Goal: Find specific page/section: Find specific page/section

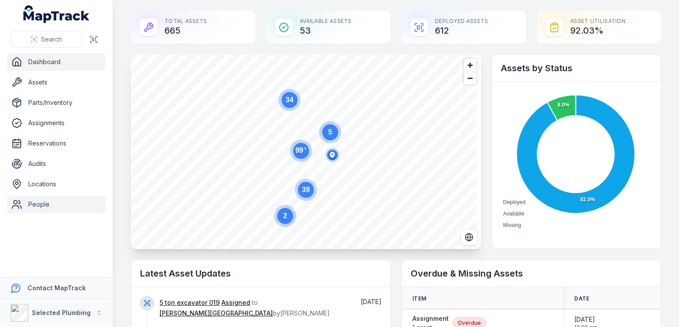
click at [39, 202] on link "People" at bounding box center [56, 204] width 99 height 18
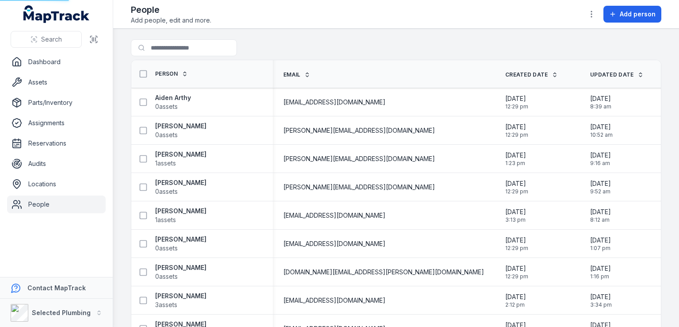
click at [39, 202] on link "People" at bounding box center [56, 204] width 99 height 18
click at [179, 45] on input "Search for people" at bounding box center [201, 47] width 141 height 17
type input "******"
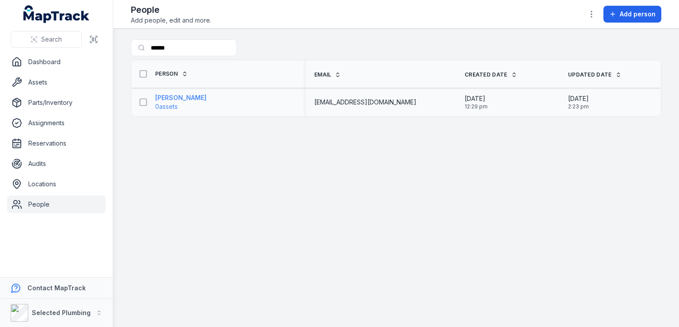
click at [190, 106] on span "0 assets" at bounding box center [180, 106] width 51 height 9
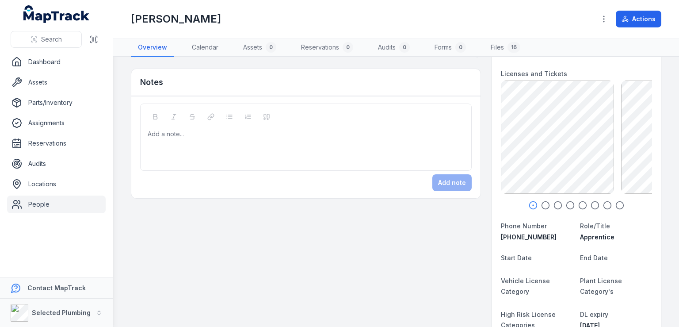
scroll to position [88, 0]
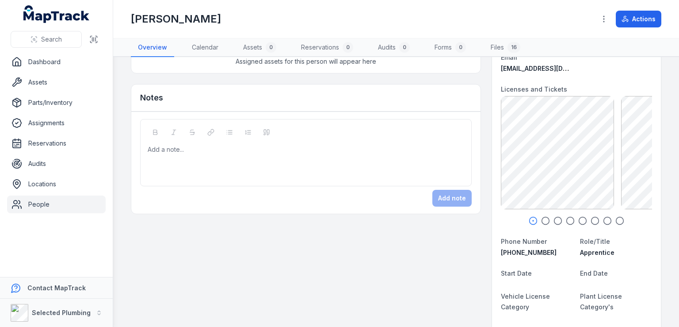
click at [541, 220] on icon "button" at bounding box center [545, 220] width 9 height 9
click at [553, 221] on icon "button" at bounding box center [557, 220] width 9 height 9
click at [566, 219] on icon "button" at bounding box center [570, 220] width 9 height 9
click at [578, 218] on icon "button" at bounding box center [582, 220] width 9 height 9
click at [567, 137] on icon at bounding box center [576, 143] width 18 height 18
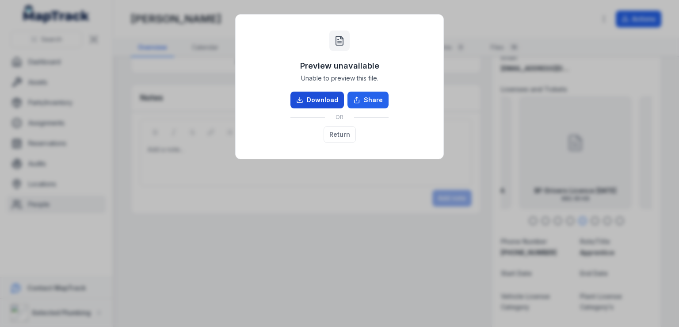
click at [311, 97] on link "Download" at bounding box center [316, 99] width 53 height 17
click at [341, 137] on button "Return" at bounding box center [340, 134] width 32 height 17
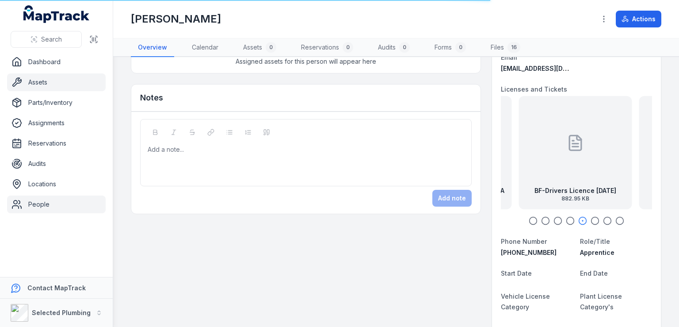
click at [43, 83] on link "Assets" at bounding box center [56, 82] width 99 height 18
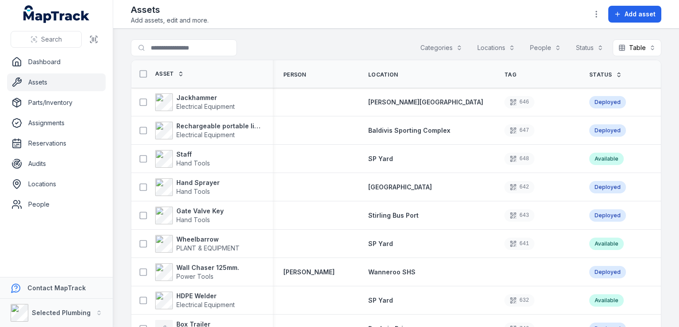
click at [164, 46] on input "Search for assets" at bounding box center [184, 47] width 106 height 17
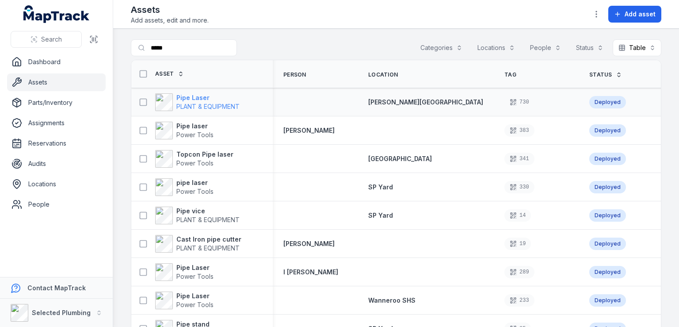
type input "****"
click at [221, 98] on strong "Pipe Laser" at bounding box center [207, 97] width 63 height 9
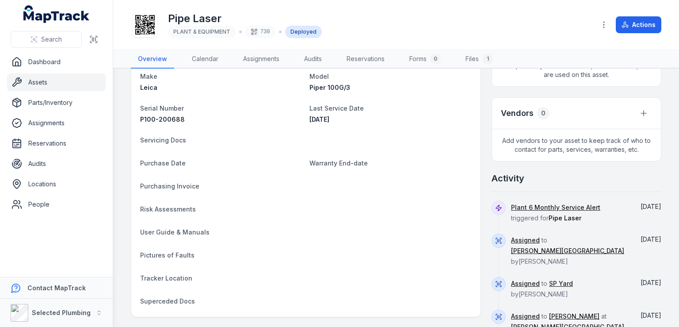
scroll to position [354, 0]
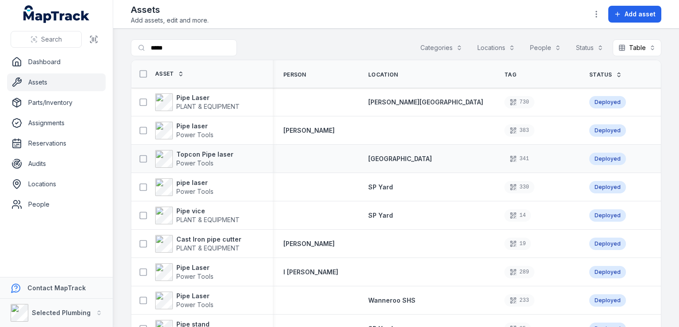
click at [254, 162] on div "Topcon Pipe laser Power Tools" at bounding box center [198, 159] width 127 height 18
click at [200, 156] on strong "Topcon Pipe laser" at bounding box center [204, 154] width 57 height 9
